Goal: Use online tool/utility: Utilize a website feature to perform a specific function

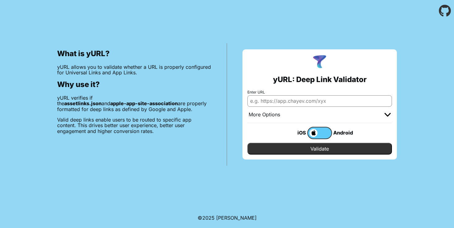
click at [280, 98] on input "Enter URL" at bounding box center [319, 100] width 144 height 11
paste input "[URL][DOMAIN_NAME]"
type input "[URL][DOMAIN_NAME]"
click at [311, 152] on input "Validate" at bounding box center [319, 149] width 144 height 12
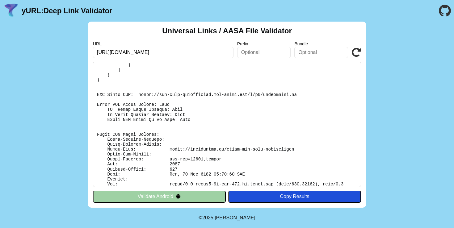
scroll to position [106, 0]
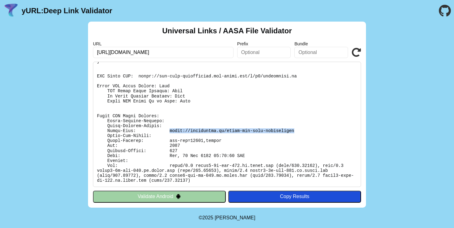
drag, startPoint x: 294, startPoint y: 131, endPoint x: 171, endPoint y: 131, distance: 123.8
click at [171, 131] on pre at bounding box center [227, 124] width 268 height 125
